Goal: Browse casually: Explore the website without a specific task or goal

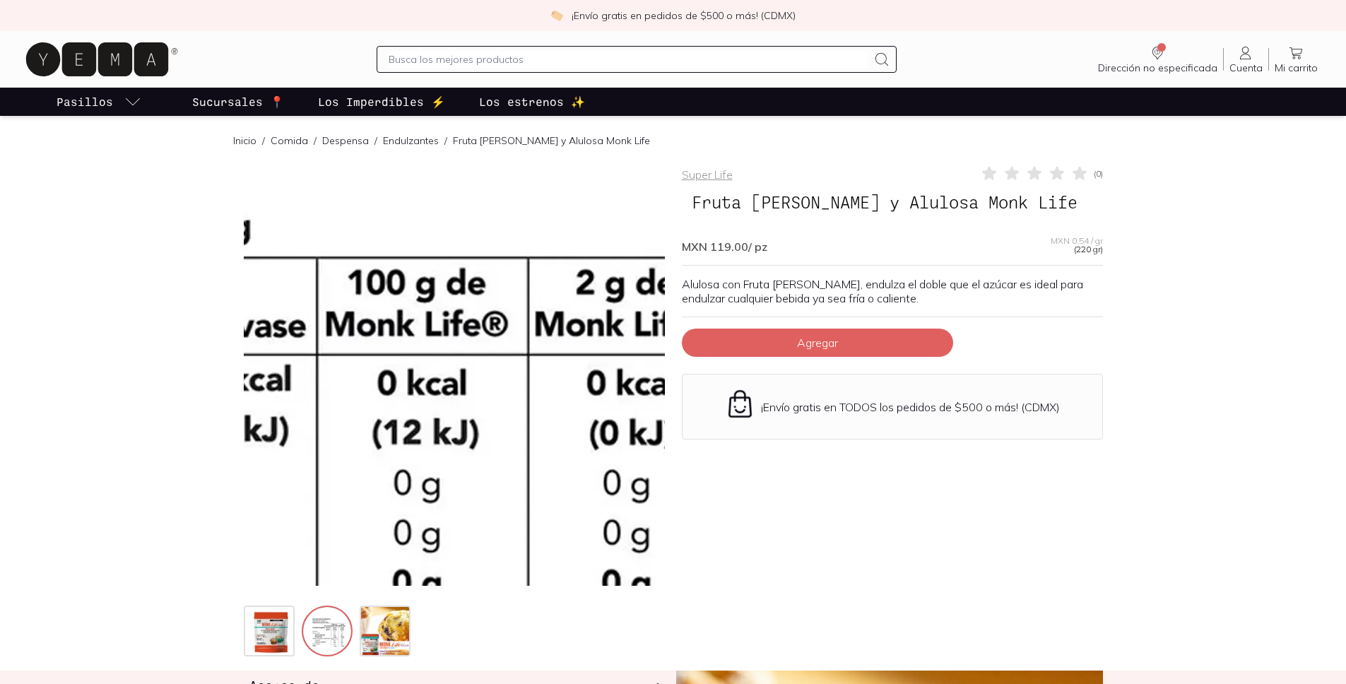
click at [538, 319] on img at bounding box center [255, 507] width 1413 height 1413
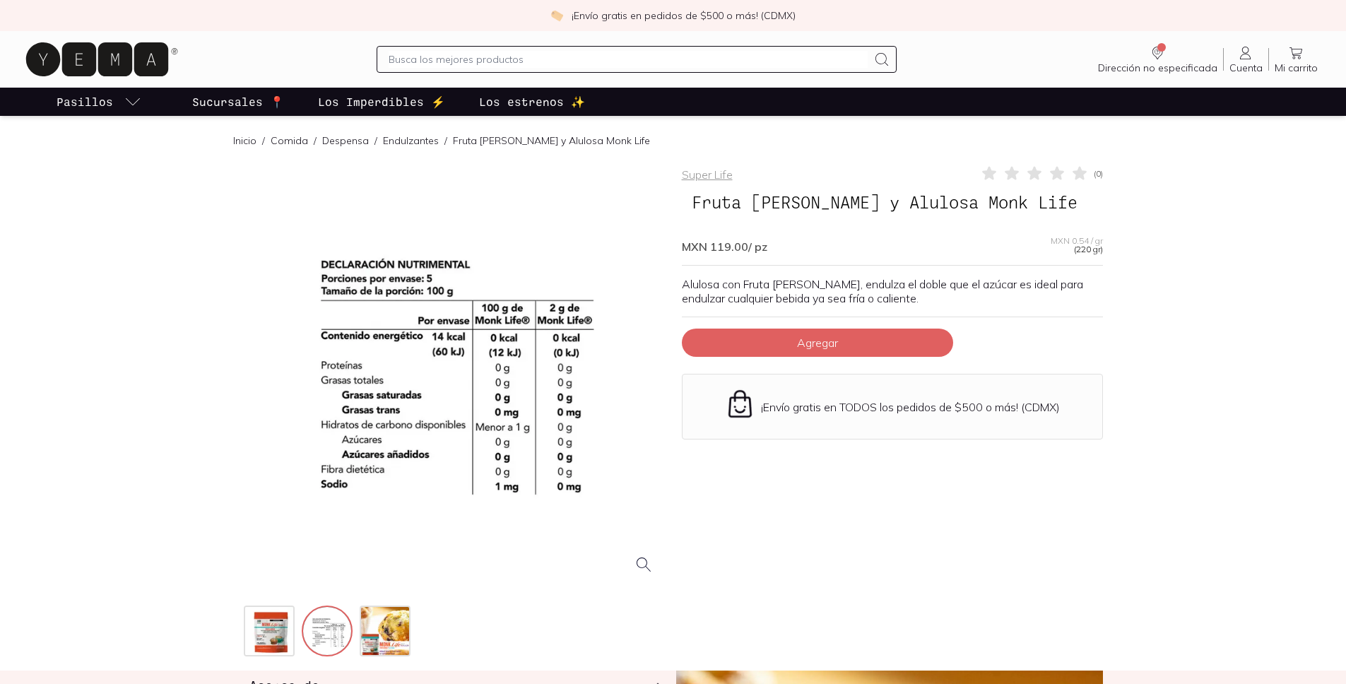
click at [529, 349] on div at bounding box center [454, 375] width 421 height 421
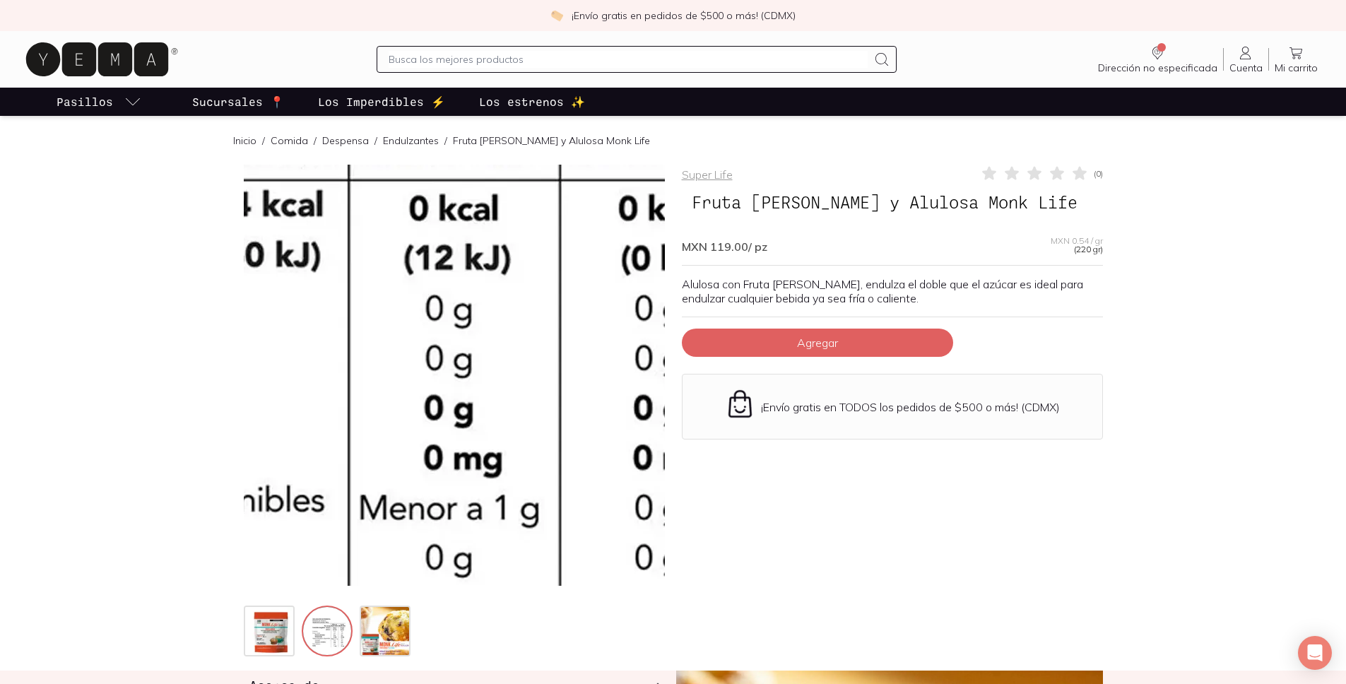
click at [525, 393] on img at bounding box center [286, 333] width 1413 height 1413
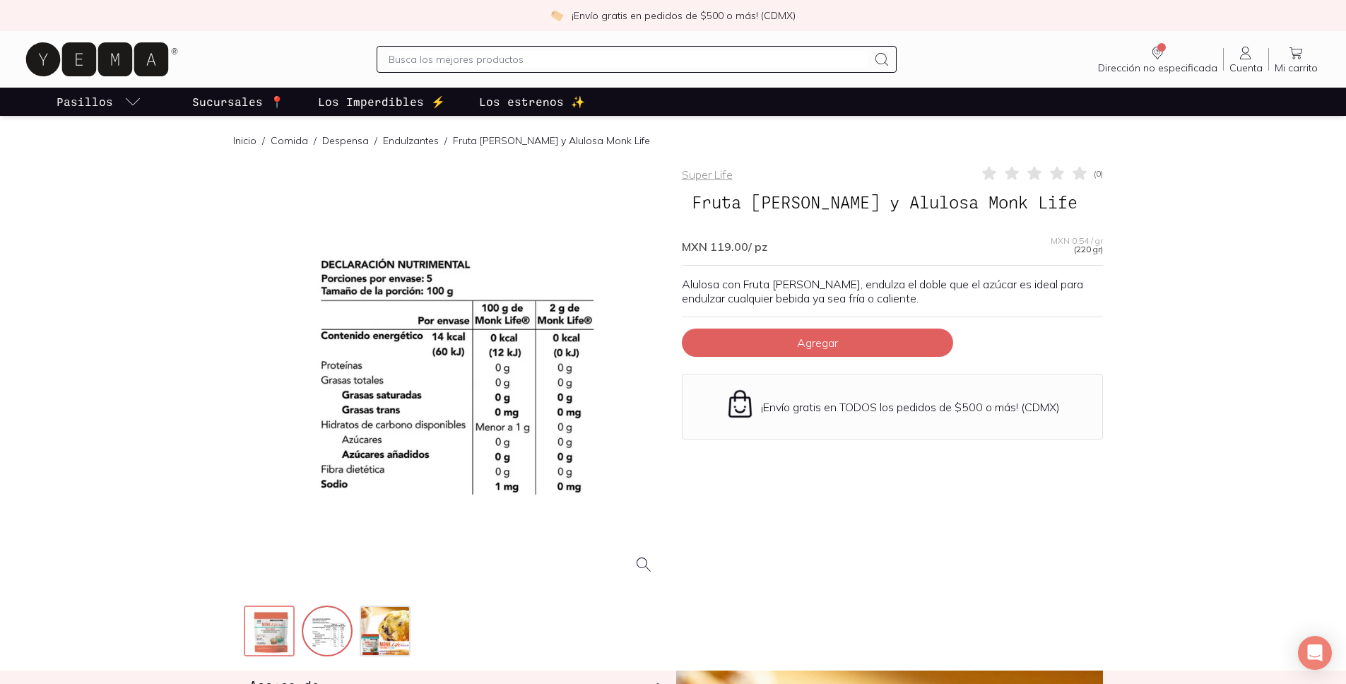
click at [276, 620] on img at bounding box center [270, 632] width 51 height 51
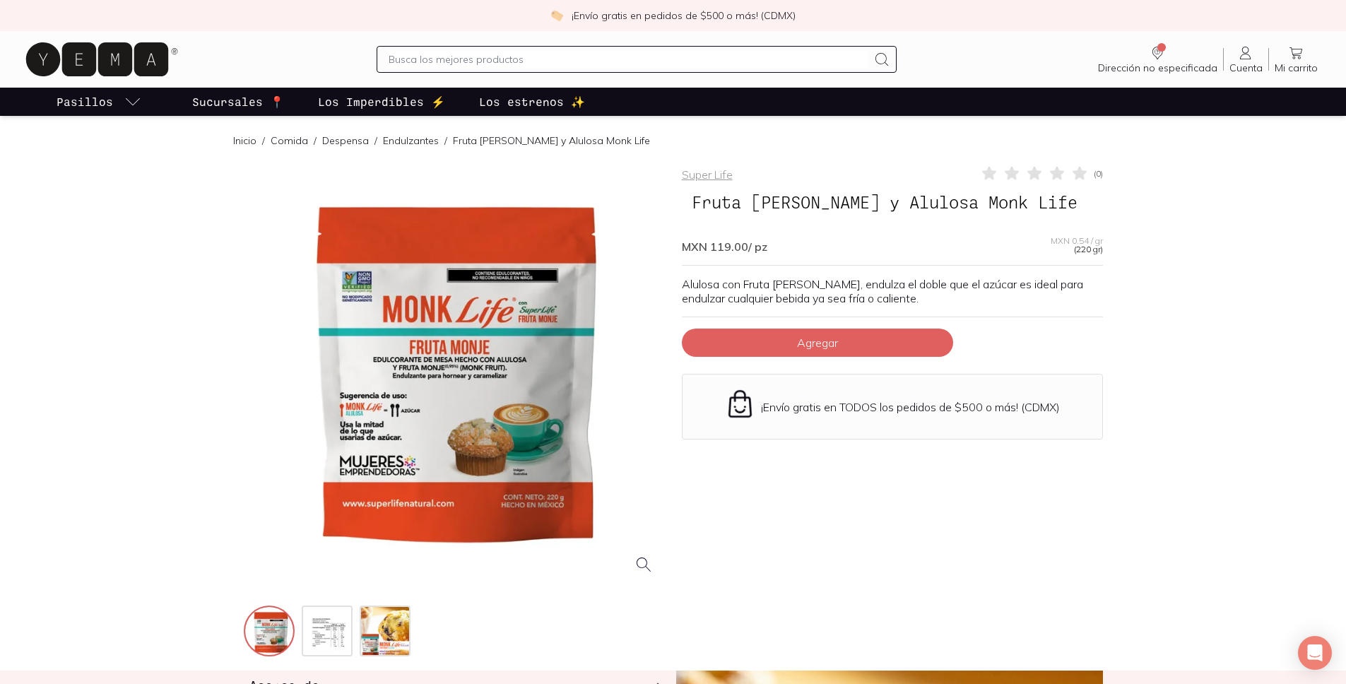
click at [497, 351] on div at bounding box center [454, 375] width 421 height 421
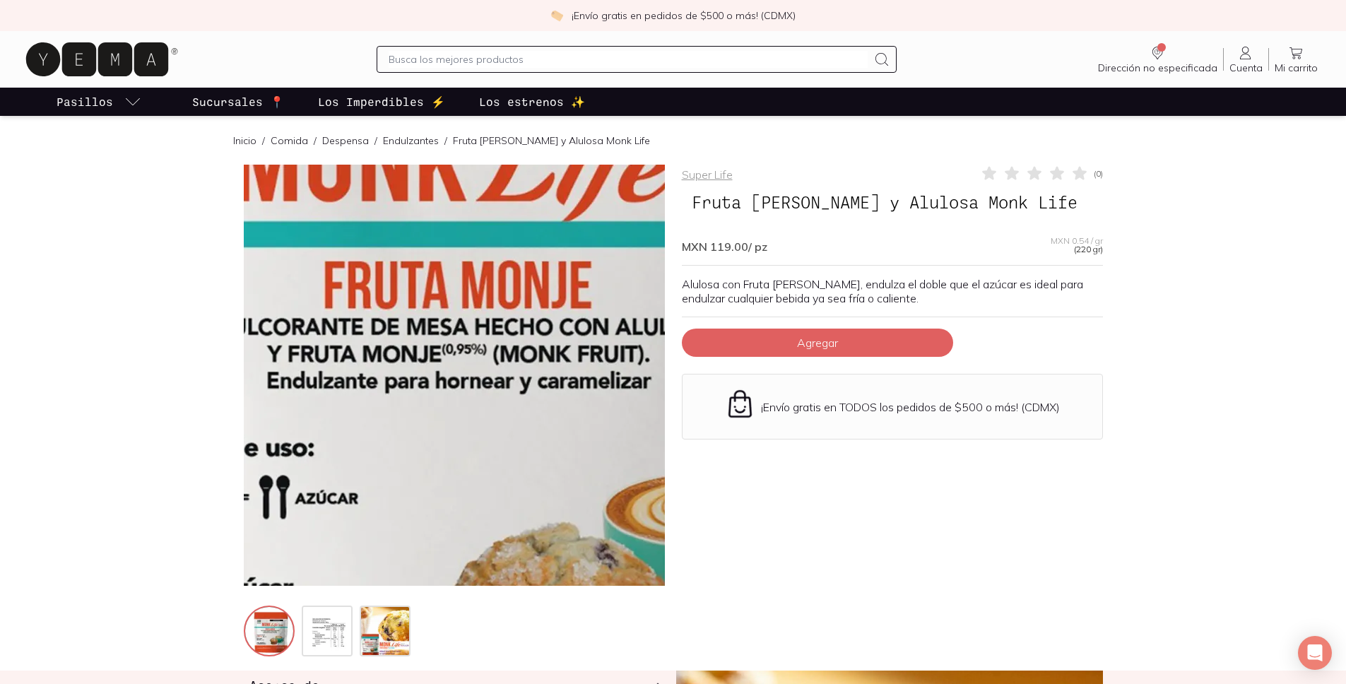
click at [446, 374] on img at bounding box center [473, 378] width 1413 height 1413
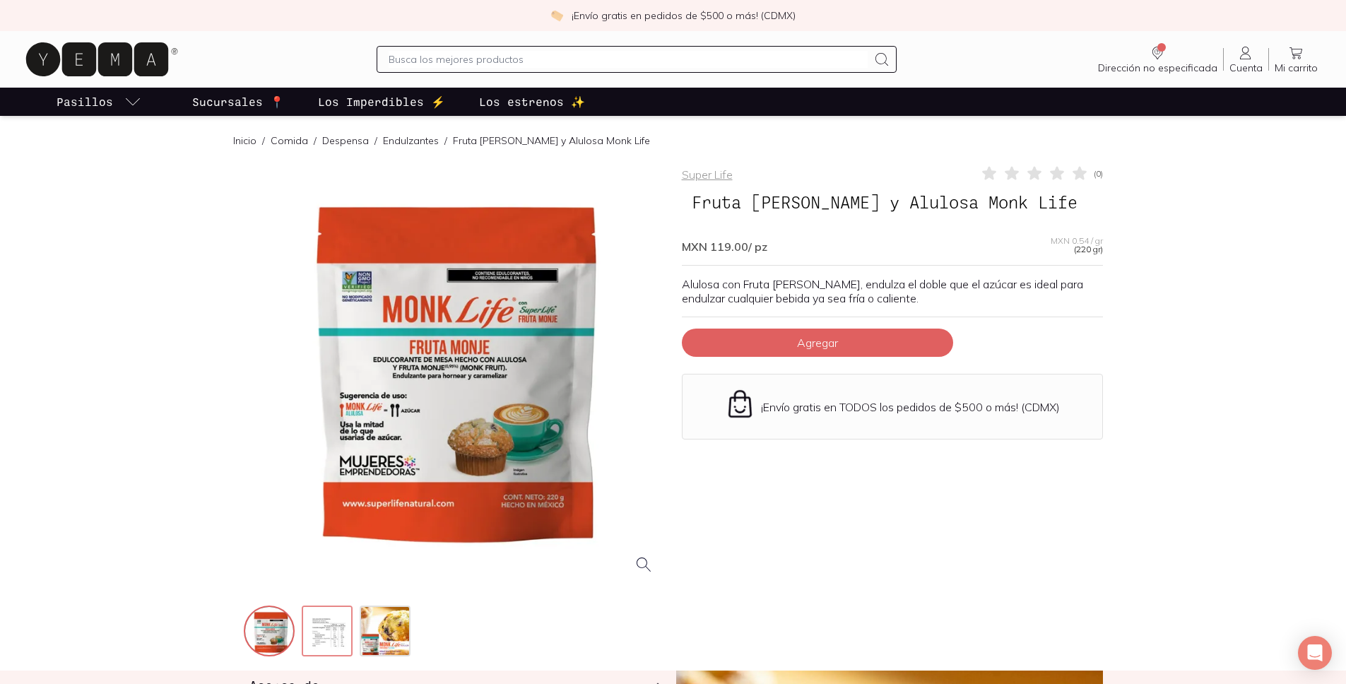
click at [328, 626] on img at bounding box center [328, 632] width 51 height 51
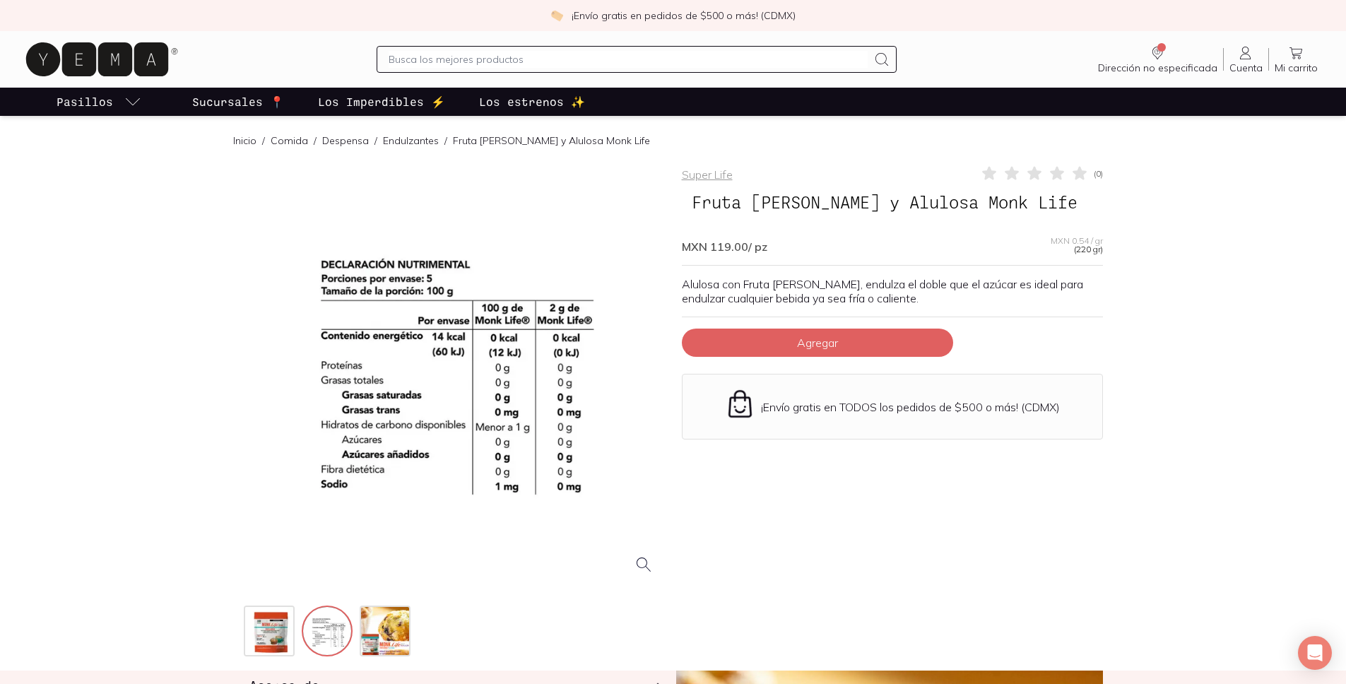
click at [401, 358] on div at bounding box center [454, 375] width 421 height 421
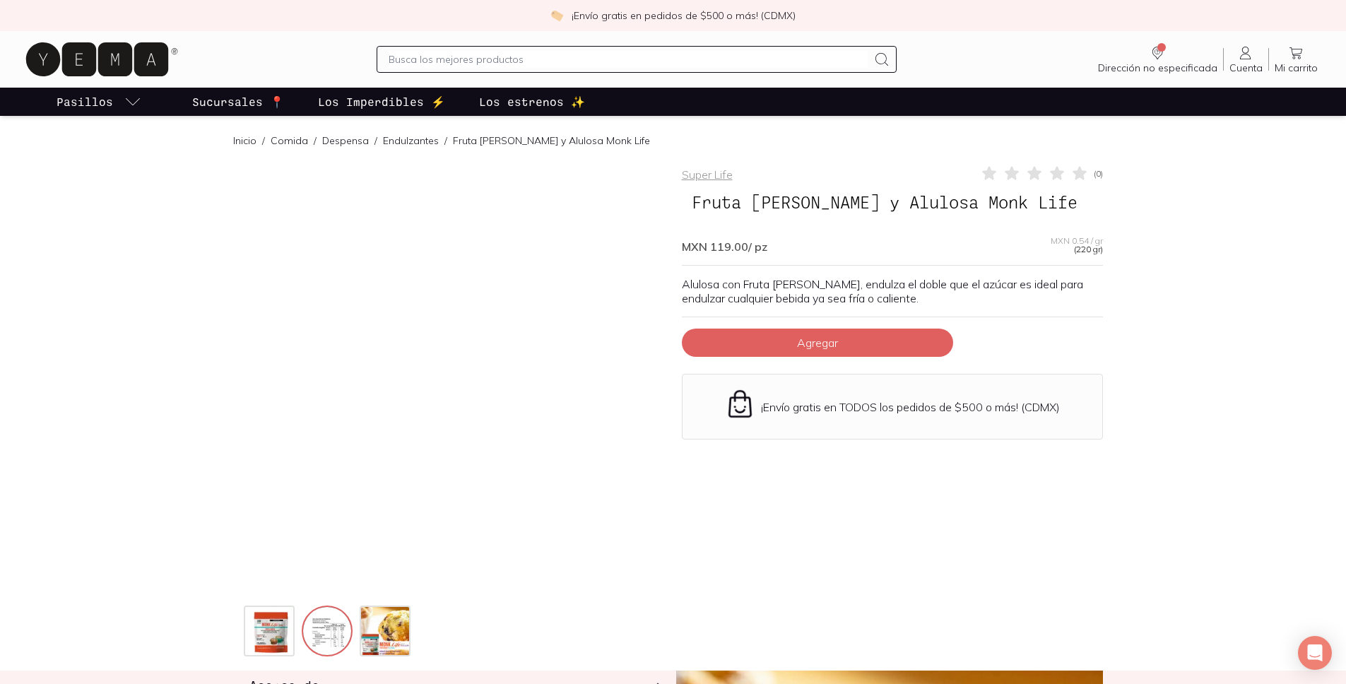
click at [412, 355] on div at bounding box center [454, 375] width 421 height 421
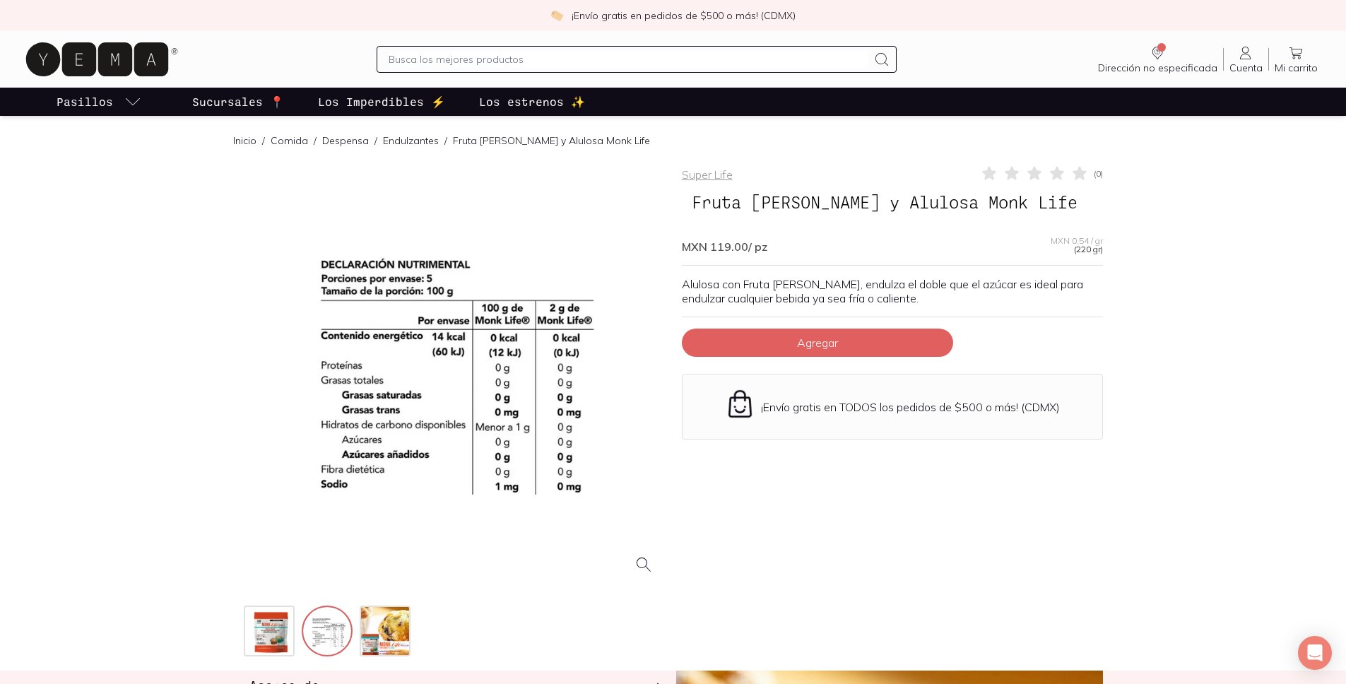
click at [410, 358] on div at bounding box center [454, 375] width 421 height 421
click at [271, 632] on img at bounding box center [270, 632] width 51 height 51
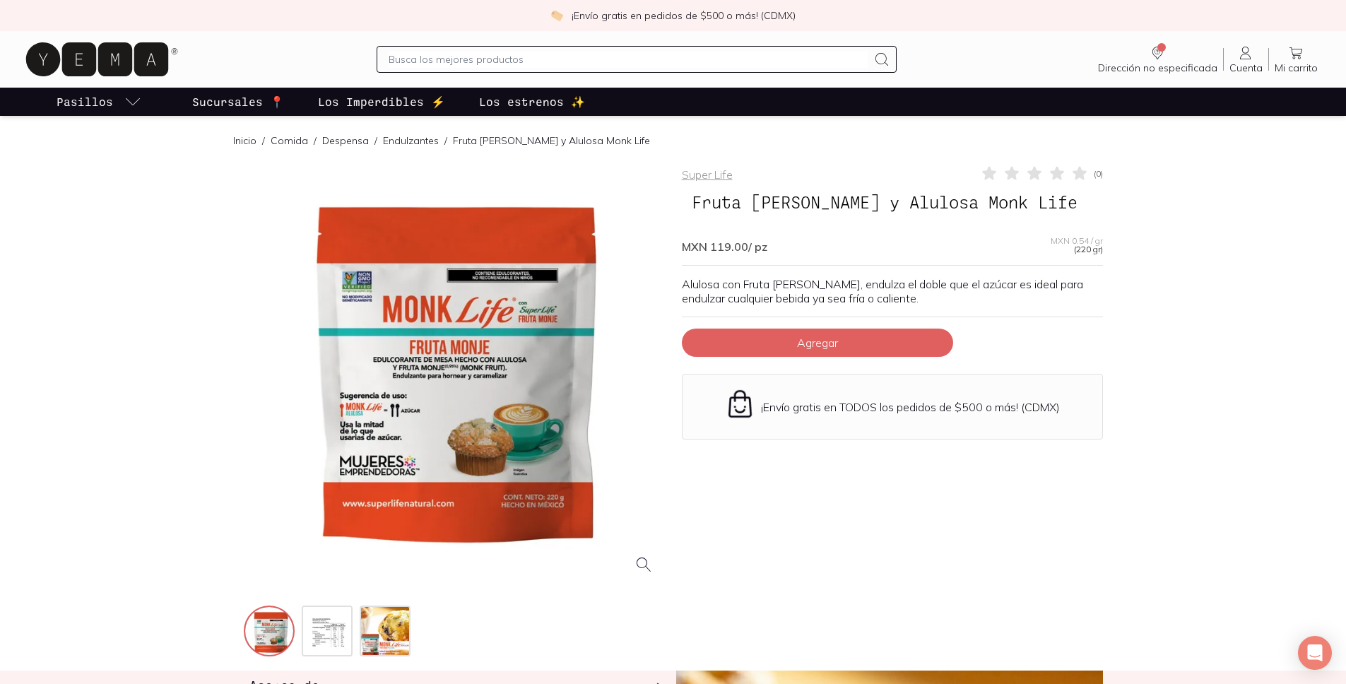
click at [437, 375] on div at bounding box center [454, 375] width 421 height 421
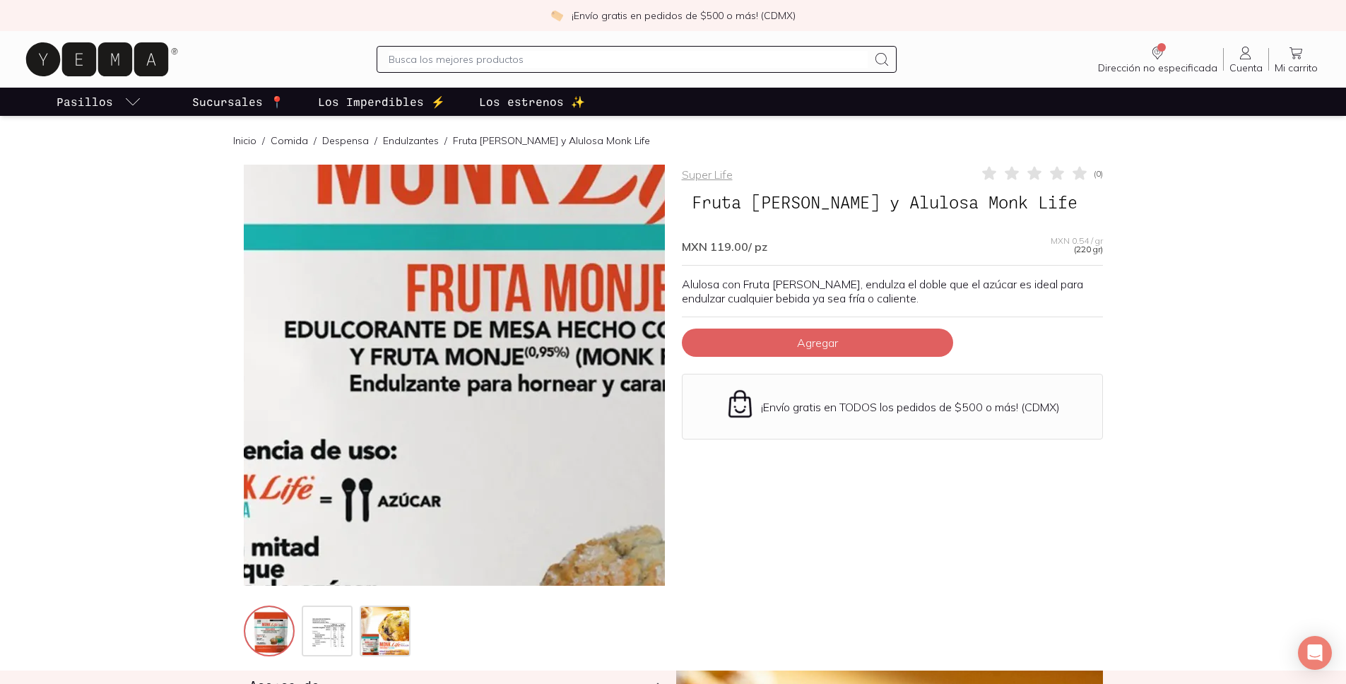
click at [410, 372] on img at bounding box center [556, 381] width 1413 height 1413
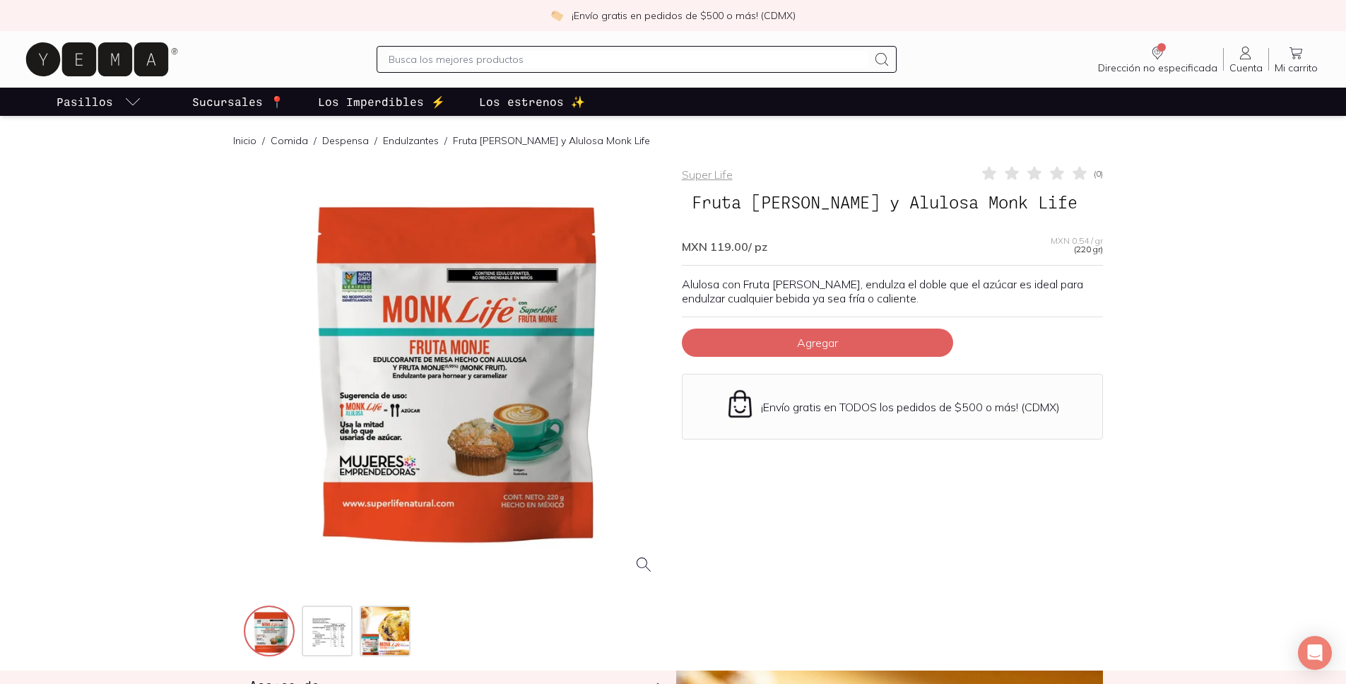
click at [410, 372] on div at bounding box center [454, 375] width 421 height 421
click at [388, 406] on div at bounding box center [454, 375] width 421 height 421
click at [326, 626] on img at bounding box center [328, 632] width 51 height 51
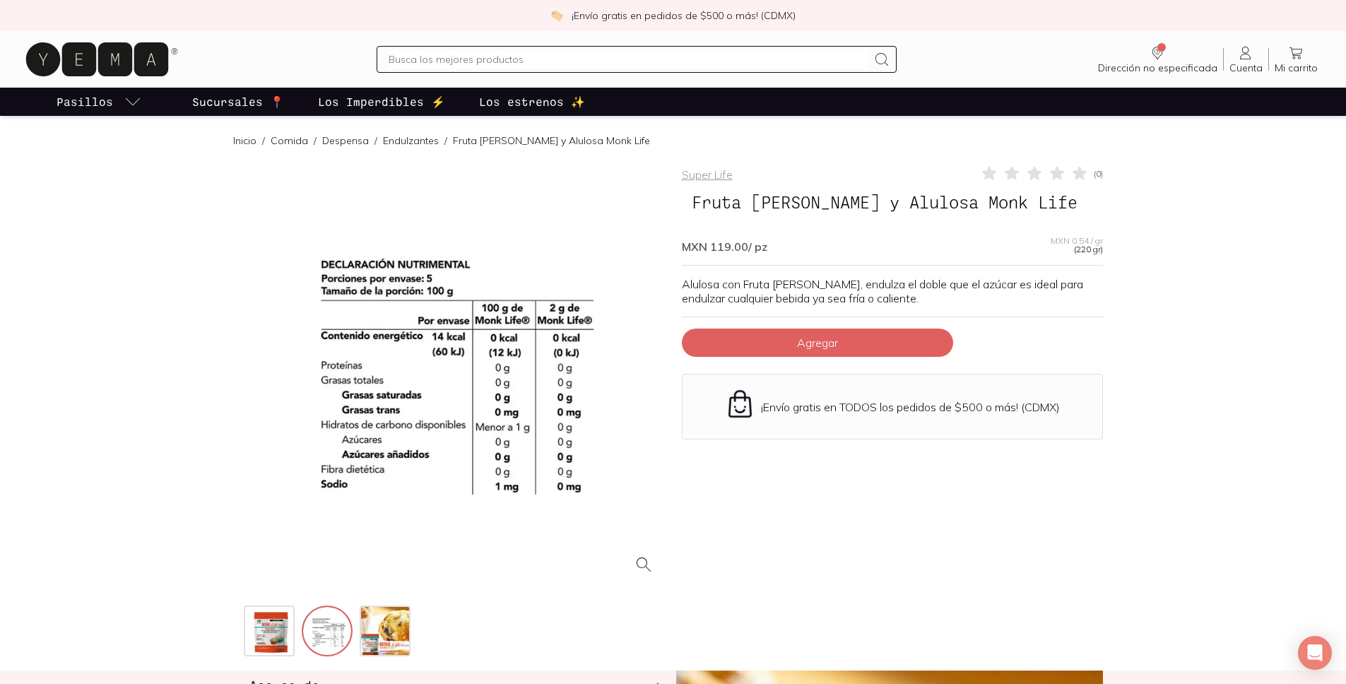
click at [415, 414] on div at bounding box center [454, 375] width 421 height 421
click at [283, 631] on img at bounding box center [270, 632] width 51 height 51
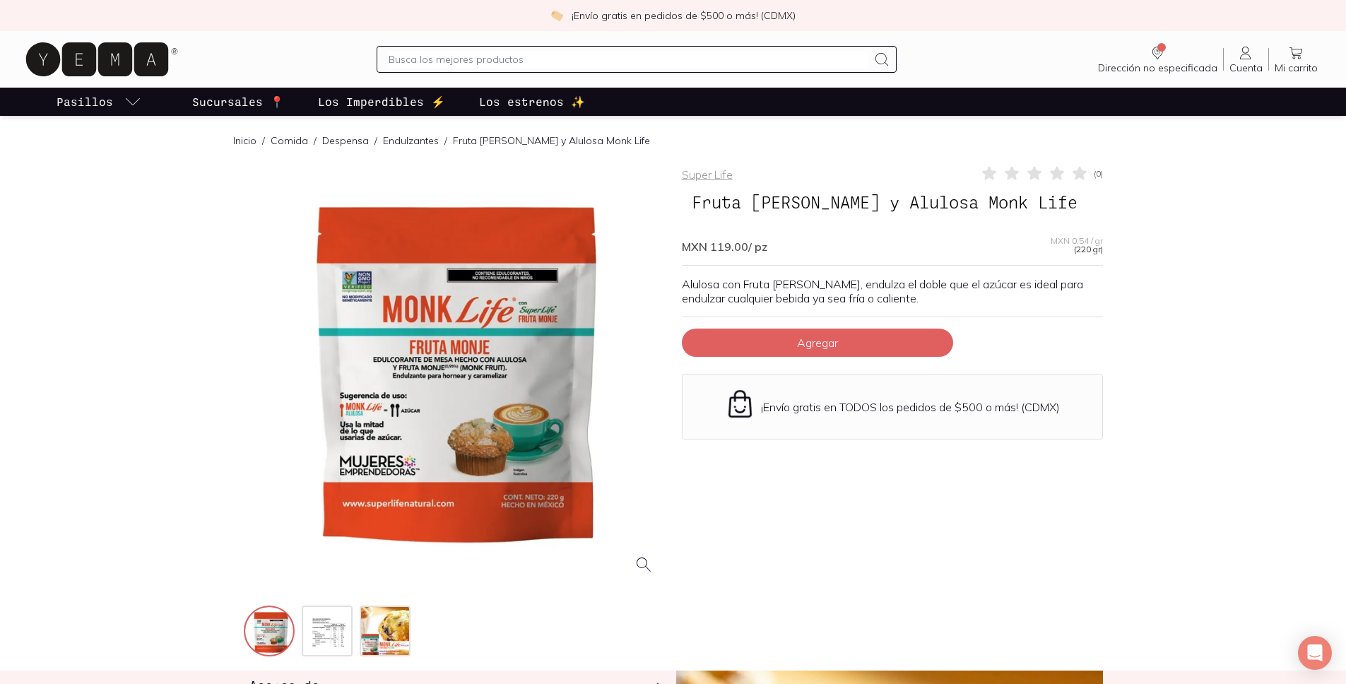
click at [445, 418] on div at bounding box center [454, 375] width 421 height 421
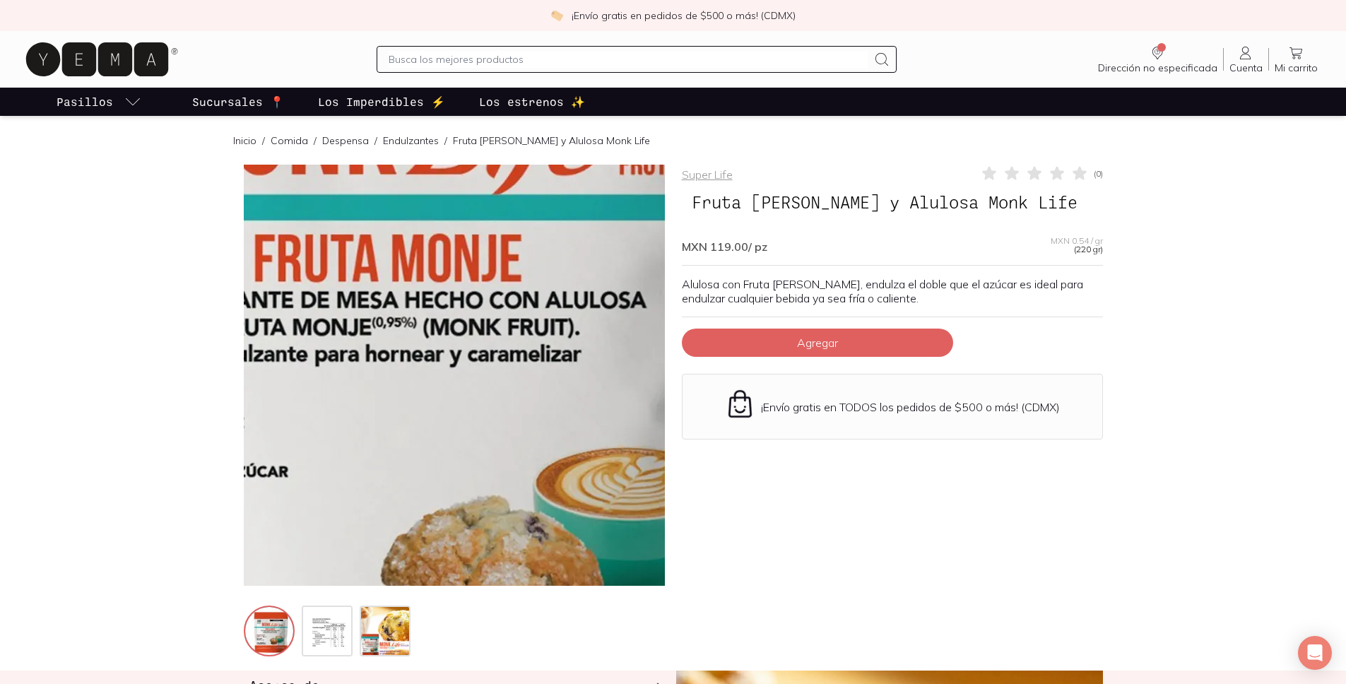
click at [475, 385] on img at bounding box center [403, 351] width 1413 height 1413
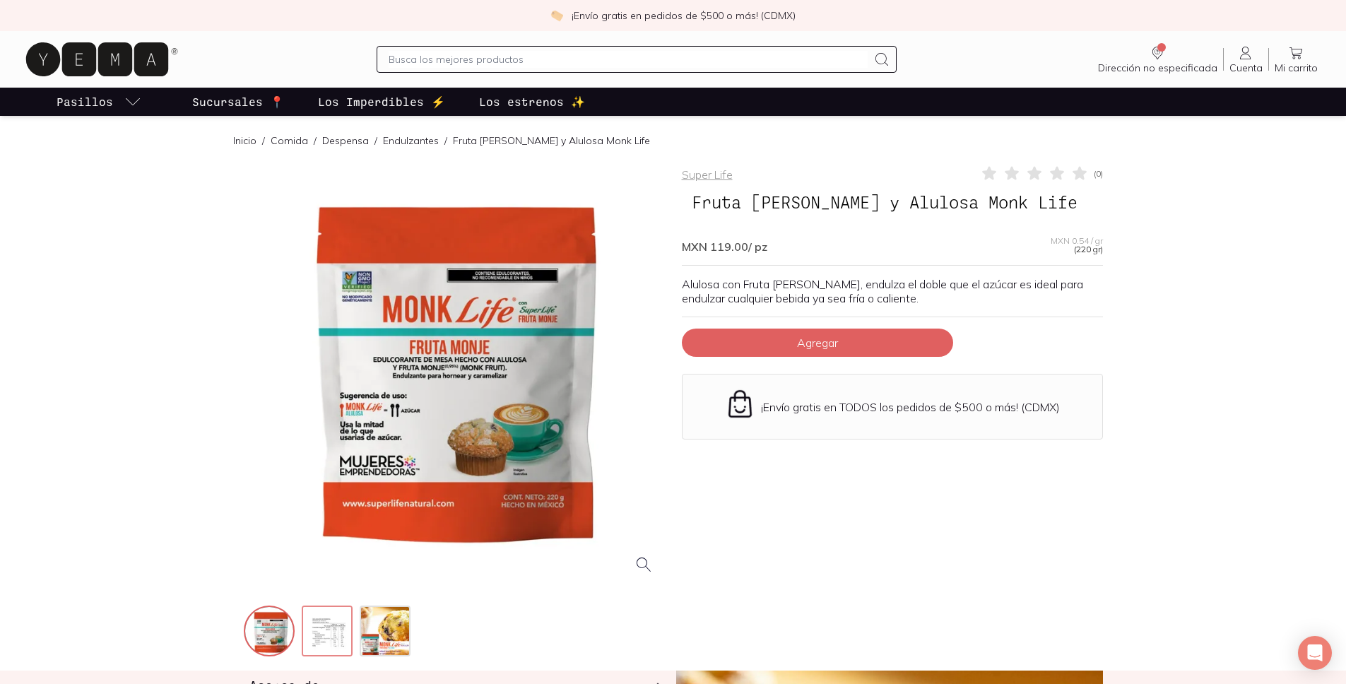
click at [333, 620] on img at bounding box center [328, 632] width 51 height 51
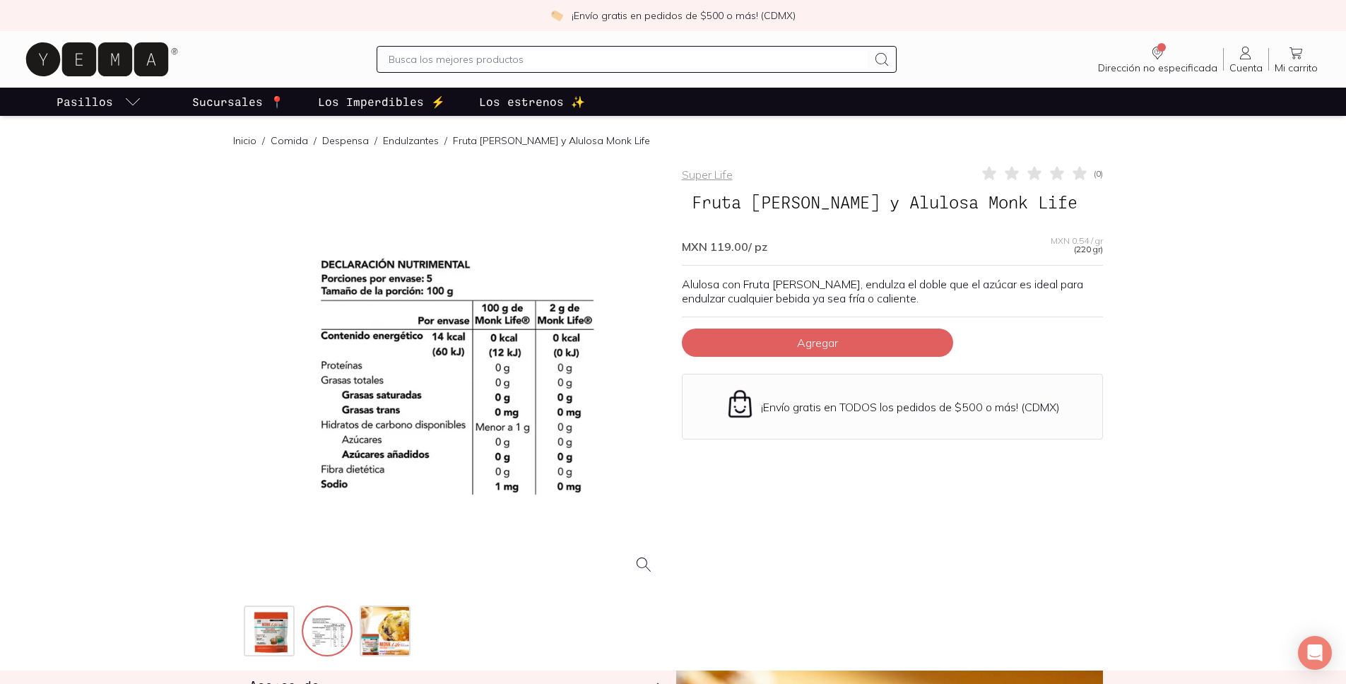
click at [476, 396] on div at bounding box center [454, 375] width 421 height 421
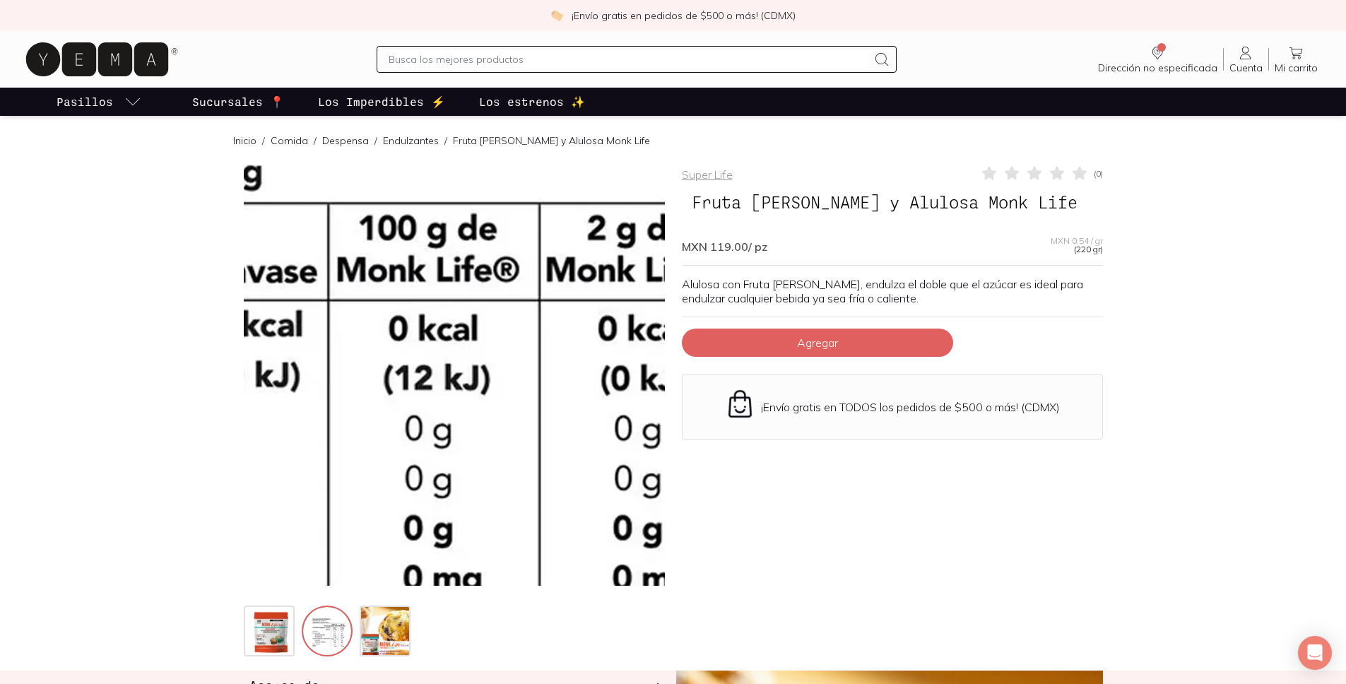
click at [533, 342] on img at bounding box center [266, 453] width 1413 height 1413
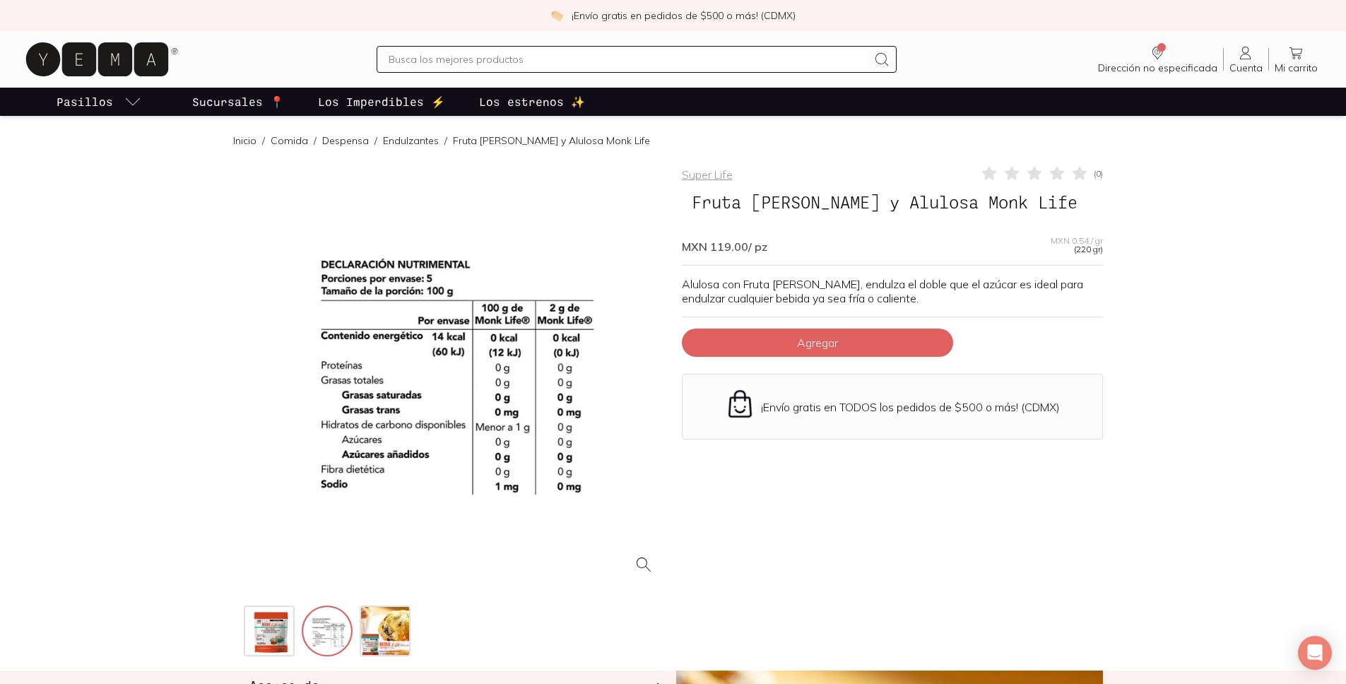
click at [450, 367] on div at bounding box center [454, 375] width 421 height 421
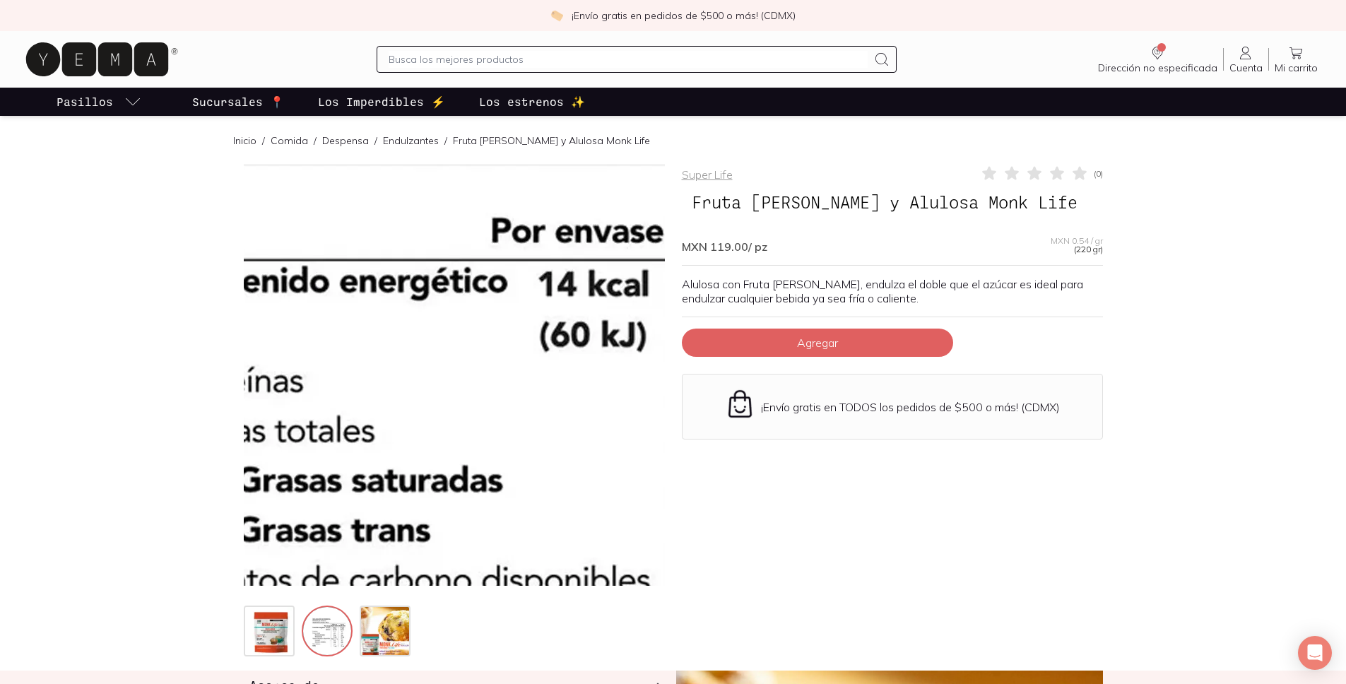
click at [386, 359] on img at bounding box center [612, 413] width 1413 height 1413
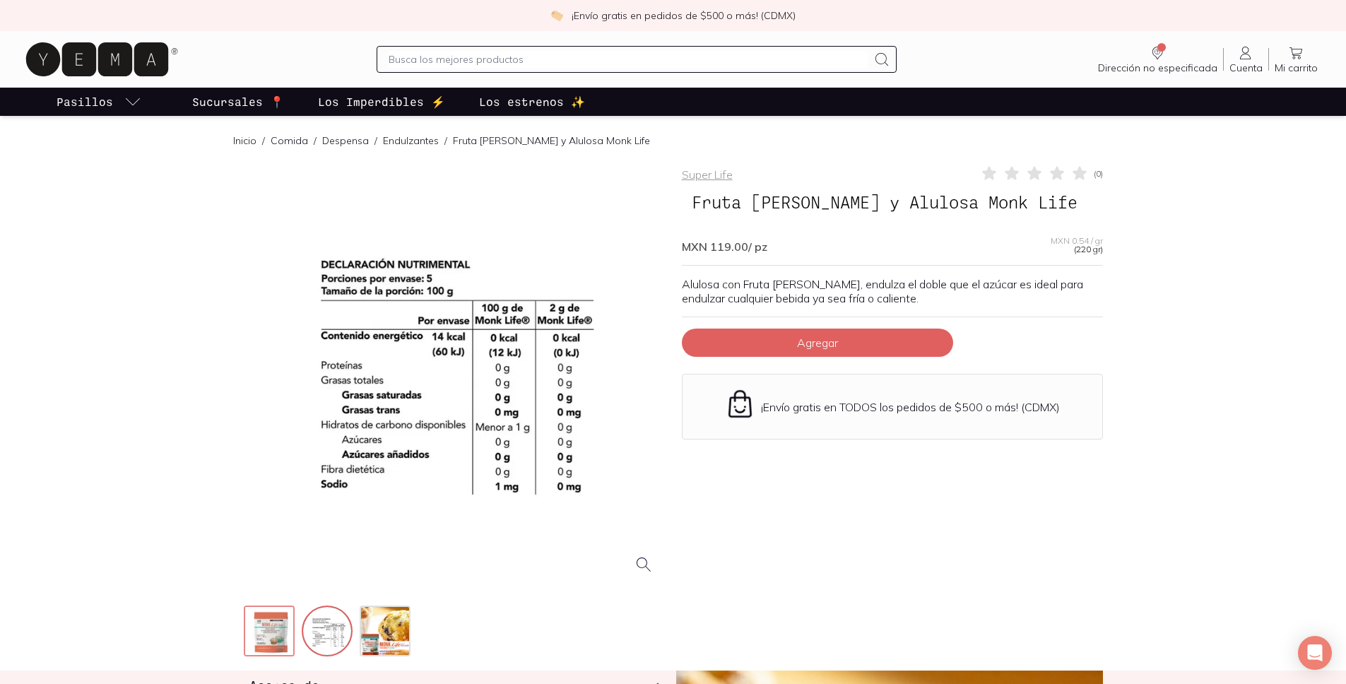
click at [269, 654] on img at bounding box center [270, 632] width 51 height 51
